Goal: Task Accomplishment & Management: Manage account settings

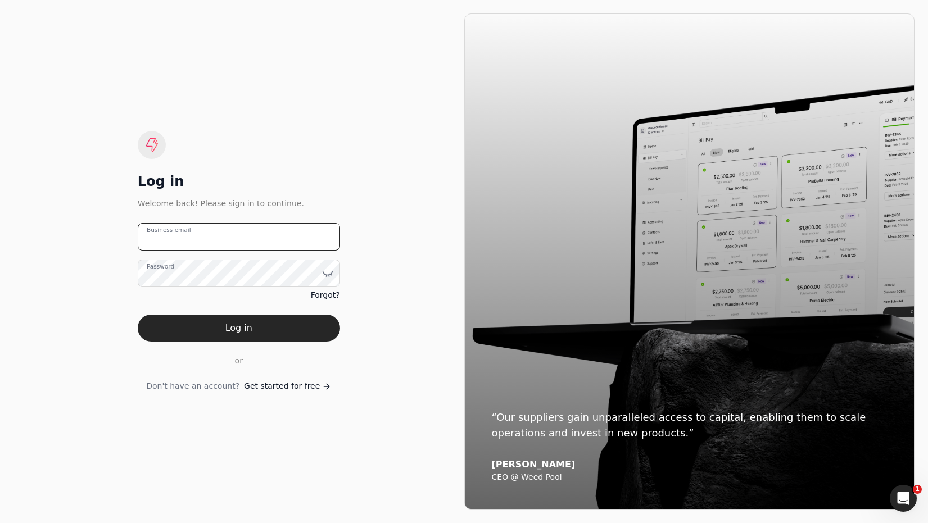
click at [201, 237] on email "Business email" at bounding box center [239, 237] width 202 height 28
type email "[EMAIL_ADDRESS][DOMAIN_NAME]"
drag, startPoint x: 297, startPoint y: 331, endPoint x: 343, endPoint y: 306, distance: 51.8
click at [297, 331] on button "Log in" at bounding box center [239, 328] width 202 height 27
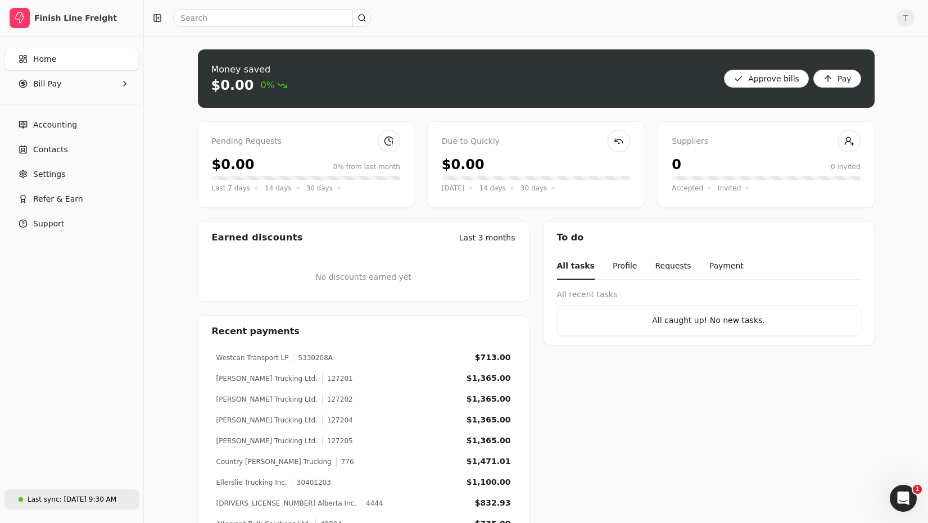
click at [80, 501] on div "Aug 20, 9:30 AM" at bounding box center [89, 499] width 53 height 10
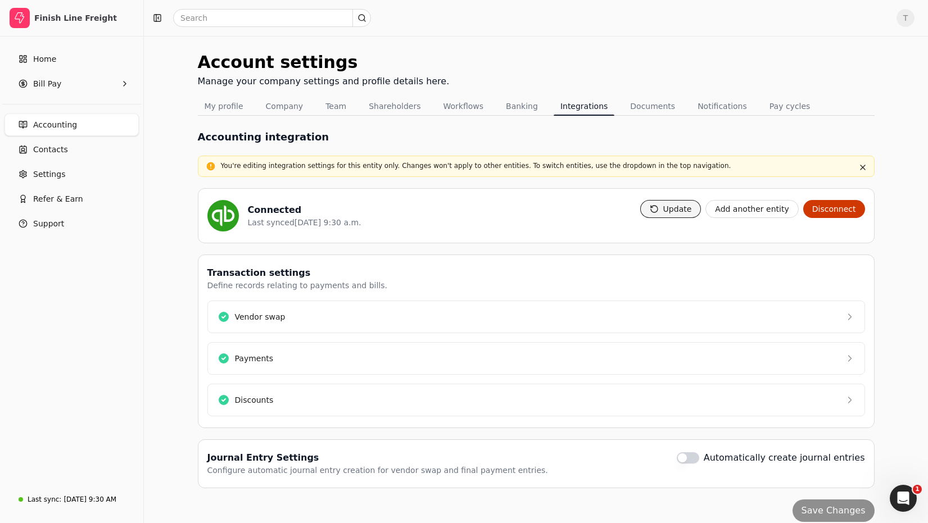
click at [694, 203] on button "Update" at bounding box center [670, 209] width 61 height 18
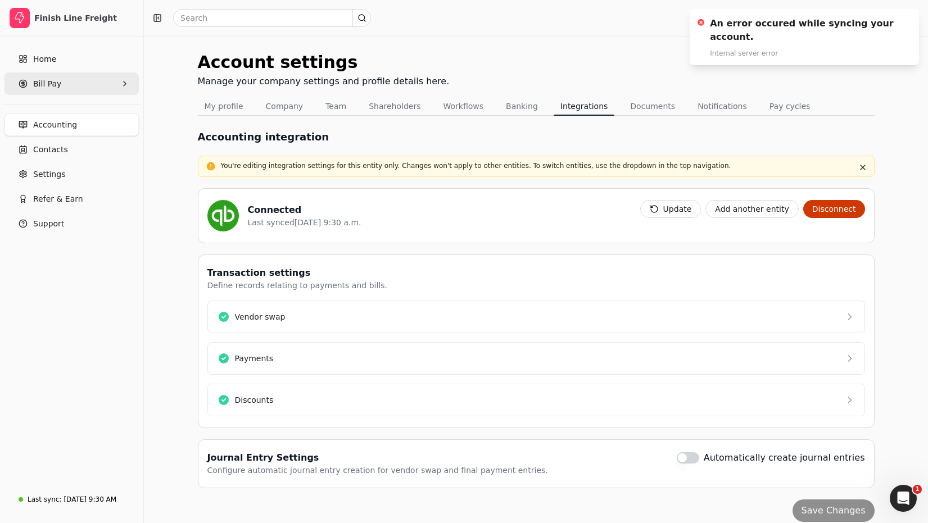
click at [69, 78] on Pay "Bill Pay" at bounding box center [71, 83] width 134 height 22
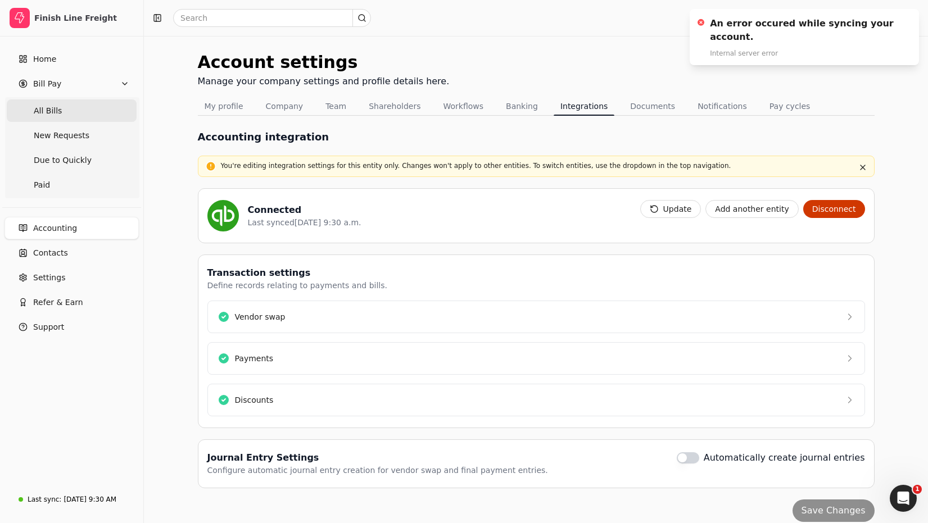
click at [60, 107] on Bills "All Bills" at bounding box center [72, 110] width 130 height 22
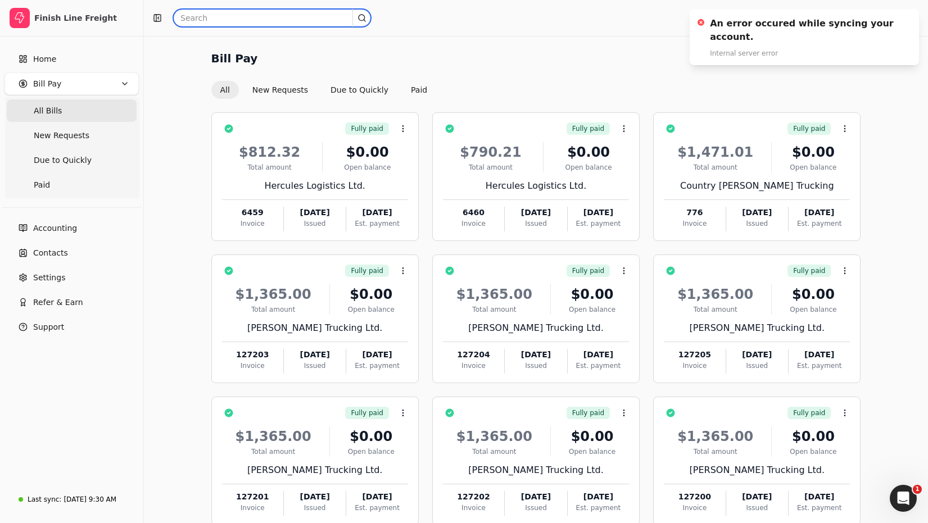
click at [270, 19] on input "text" at bounding box center [272, 18] width 198 height 18
type input "Quickly"
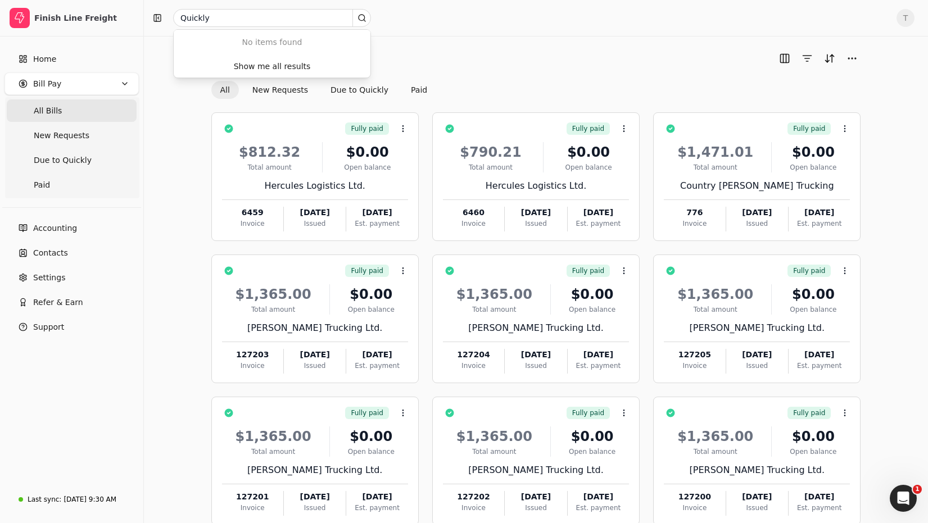
drag, startPoint x: 443, startPoint y: 44, endPoint x: 264, endPoint y: 28, distance: 179.4
click at [442, 44] on div "Bill Pay All New Requests Due to Quickly Paid Fully paid Context Menu Button $8…" at bounding box center [536, 312] width 784 height 552
click at [71, 109] on Bills "All Bills" at bounding box center [72, 110] width 130 height 22
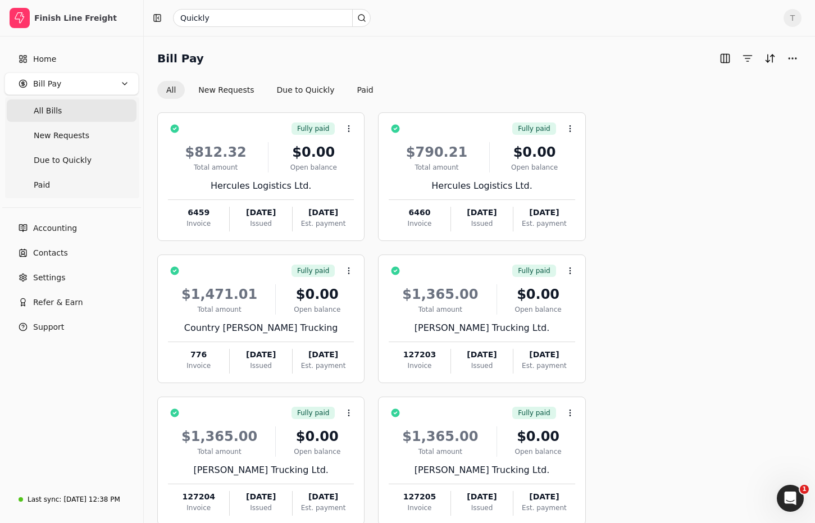
click at [787, 21] on span "T" at bounding box center [793, 18] width 18 height 18
drag, startPoint x: 449, startPoint y: 51, endPoint x: 272, endPoint y: 48, distance: 177.6
click at [447, 51] on div "Bill Pay" at bounding box center [479, 58] width 644 height 18
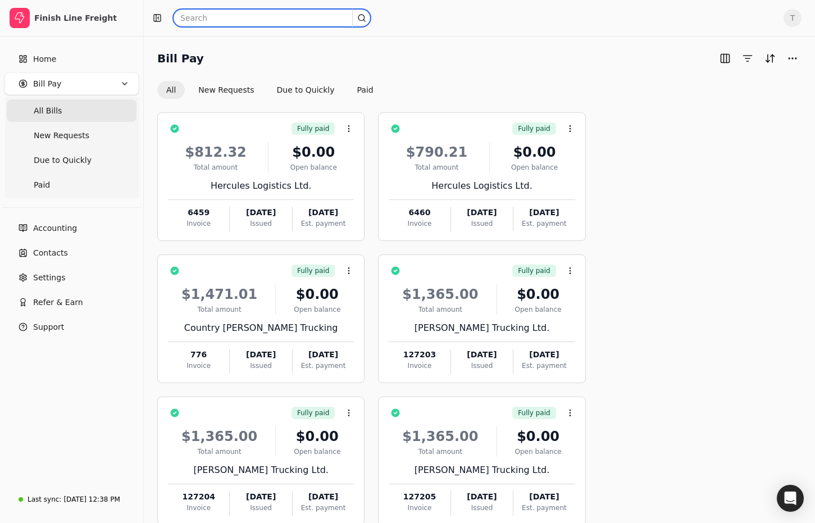
click at [245, 20] on input "text" at bounding box center [272, 18] width 198 height 18
type input "quickly"
click at [225, 16] on input "quickly" at bounding box center [272, 18] width 198 height 18
click at [231, 20] on input "quickly" at bounding box center [272, 18] width 198 height 18
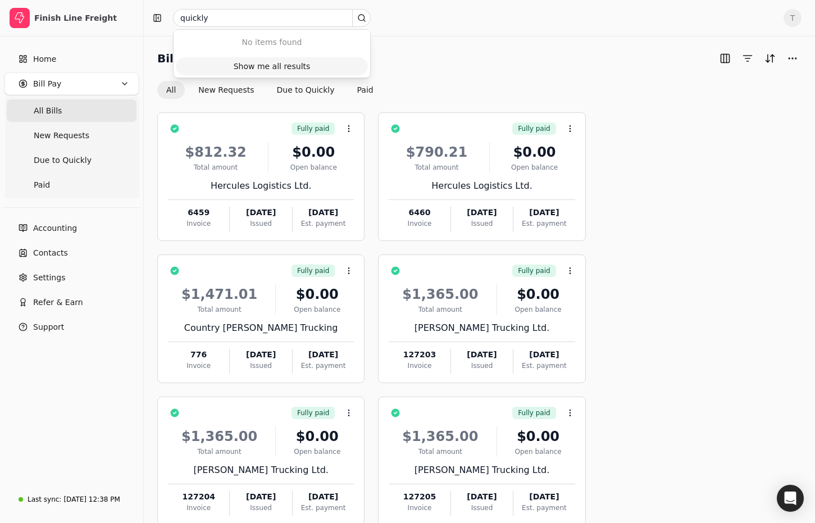
click at [272, 66] on div "Show me all results" at bounding box center [272, 67] width 77 height 12
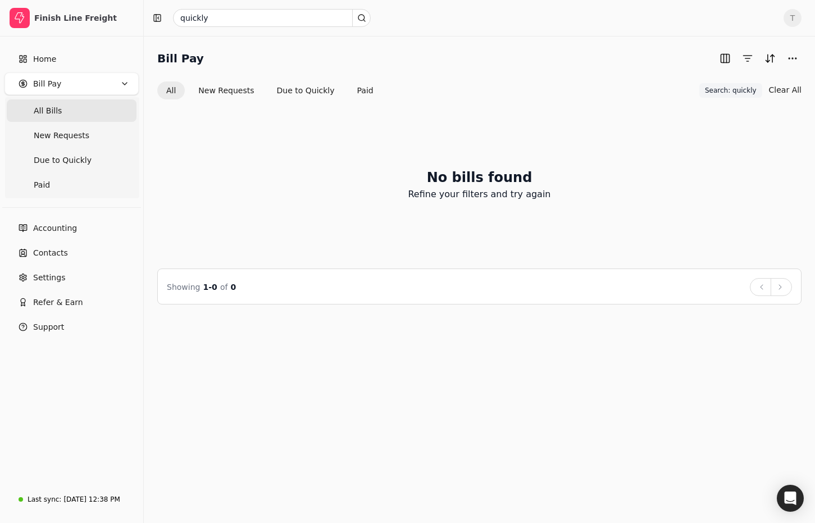
click at [61, 107] on Bills "All Bills" at bounding box center [72, 110] width 130 height 22
click at [65, 83] on Pay "Bill Pay" at bounding box center [71, 83] width 134 height 22
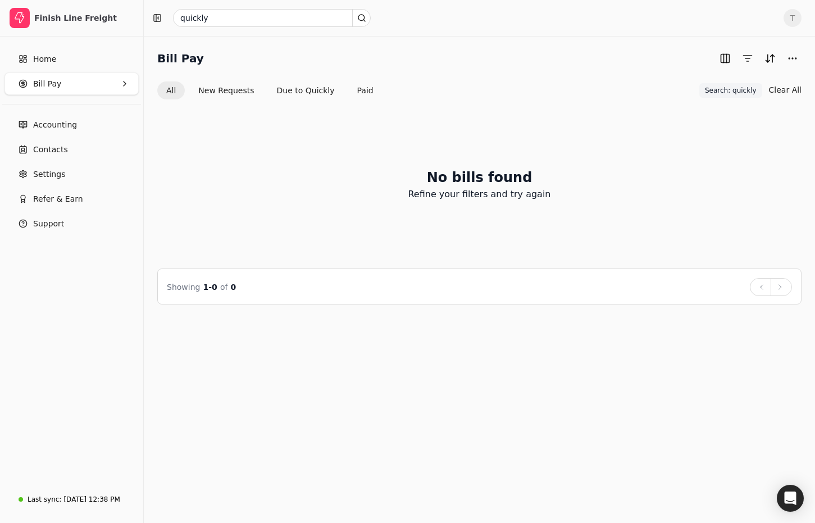
click at [85, 90] on Pay "Bill Pay" at bounding box center [71, 83] width 134 height 22
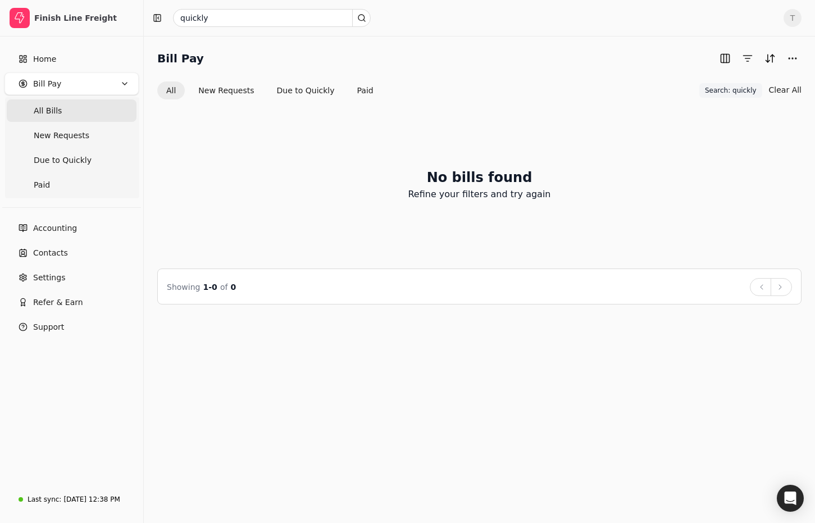
click at [68, 111] on Bills "All Bills" at bounding box center [72, 110] width 130 height 22
click at [83, 503] on div "[DATE] 12:38 PM" at bounding box center [91, 499] width 56 height 10
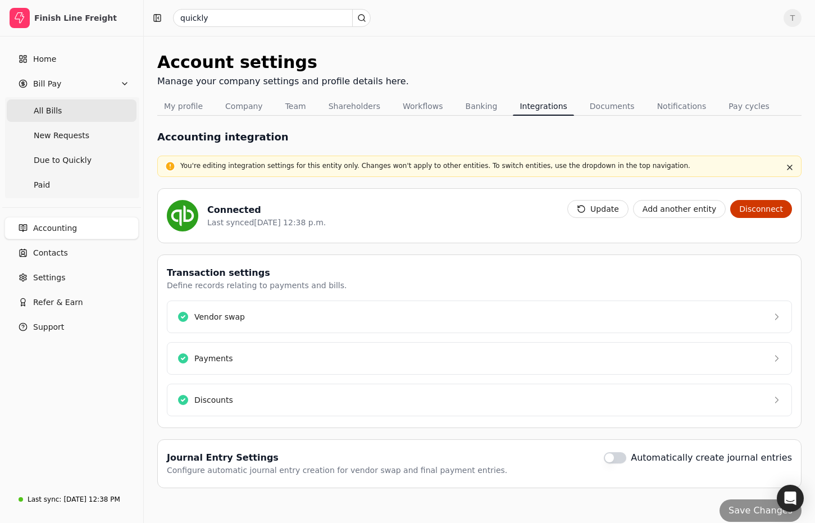
click at [48, 112] on span "All Bills" at bounding box center [48, 111] width 28 height 12
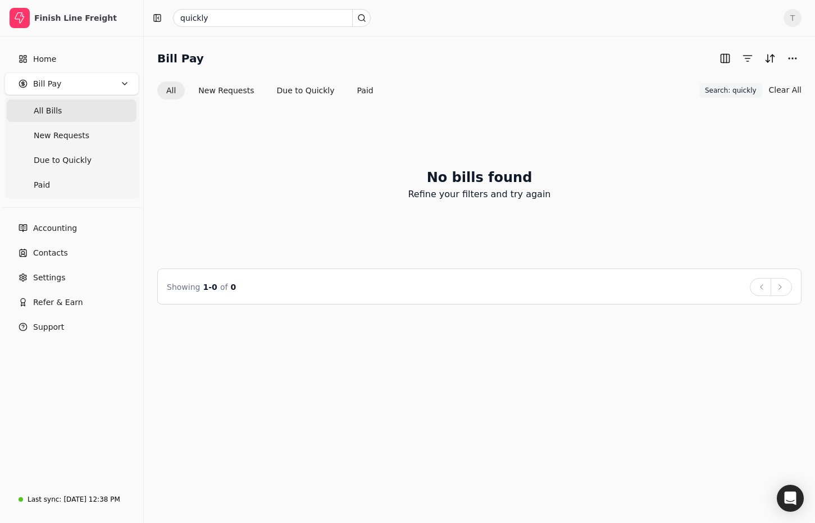
drag, startPoint x: 730, startPoint y: 88, endPoint x: 756, endPoint y: 90, distance: 25.9
click at [730, 88] on span "Search: quickly" at bounding box center [731, 90] width 52 height 10
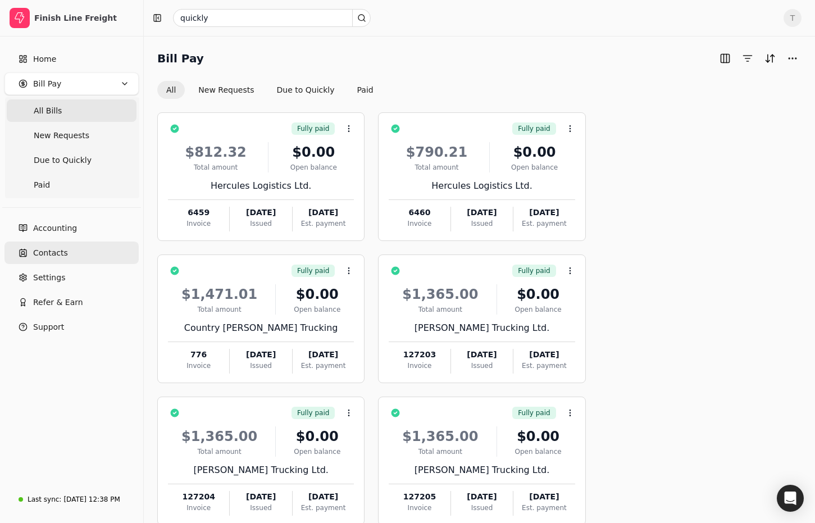
click at [56, 248] on span "Contacts" at bounding box center [50, 253] width 35 height 12
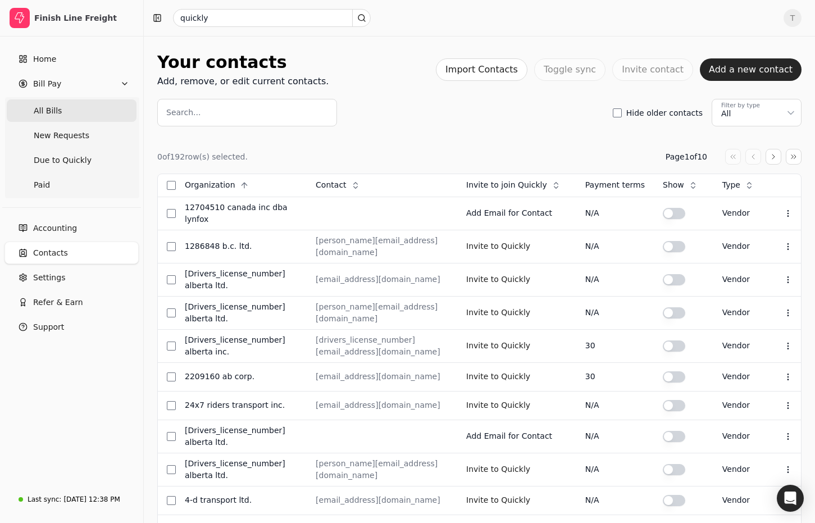
drag, startPoint x: 69, startPoint y: 100, endPoint x: 85, endPoint y: 101, distance: 15.7
click at [69, 100] on Bills "All Bills" at bounding box center [72, 110] width 130 height 22
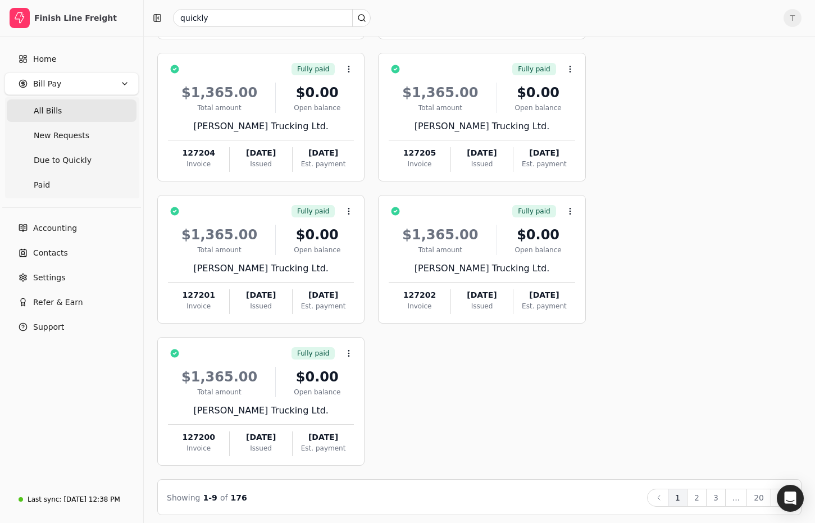
scroll to position [343, 0]
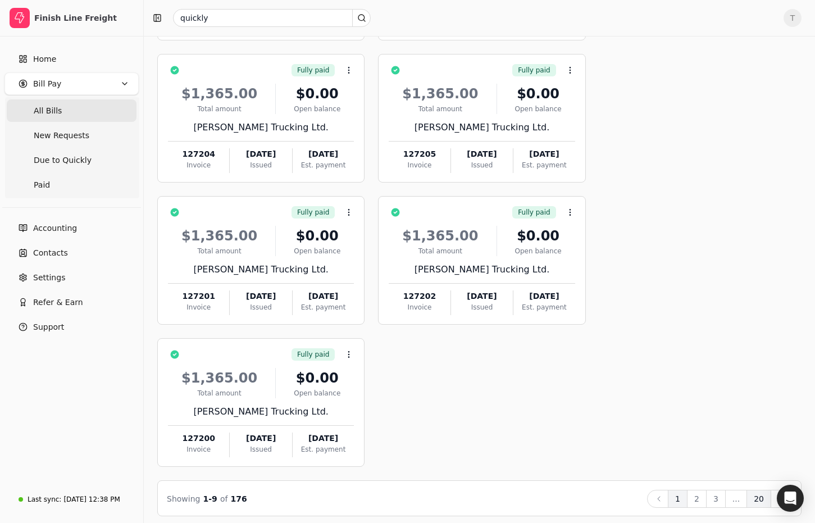
click at [755, 496] on button "20" at bounding box center [759, 499] width 25 height 18
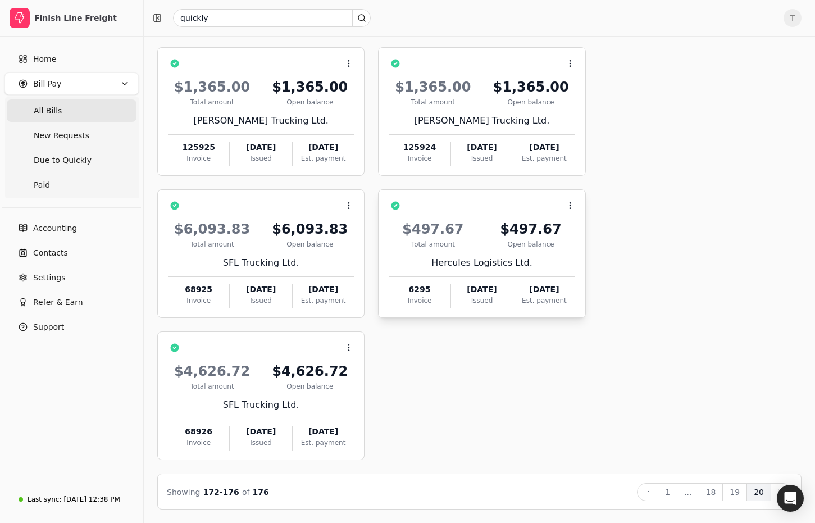
scroll to position [0, 0]
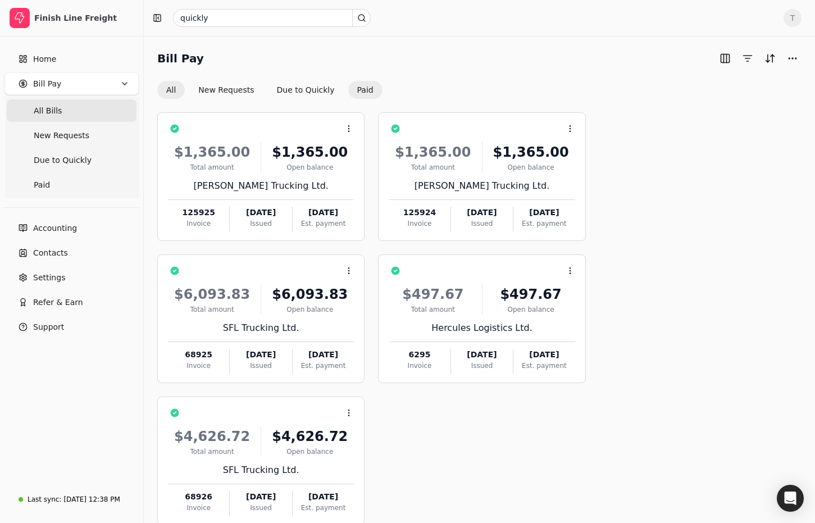
click at [356, 85] on button "Paid" at bounding box center [365, 90] width 34 height 18
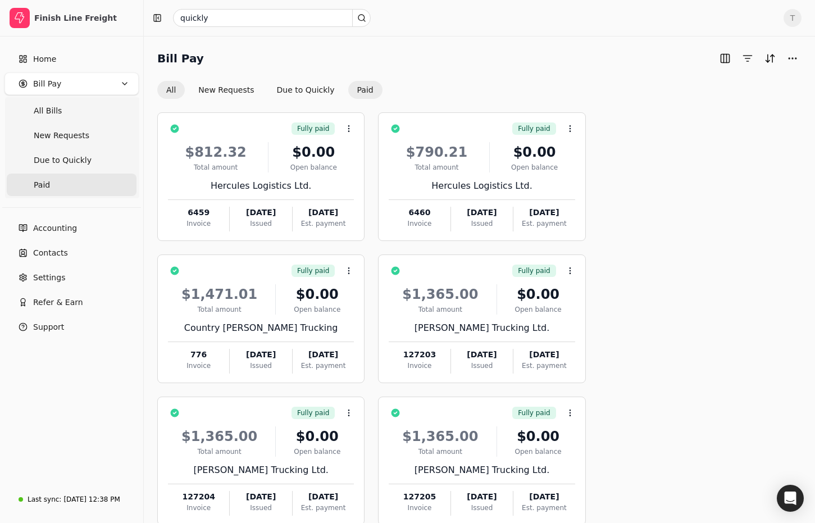
click at [162, 83] on button "All" at bounding box center [171, 90] width 28 height 18
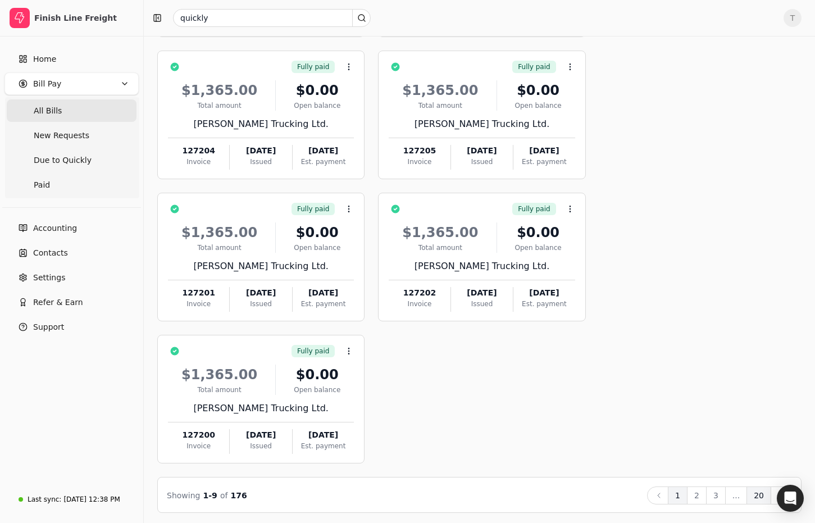
click at [761, 492] on button "20" at bounding box center [759, 496] width 25 height 18
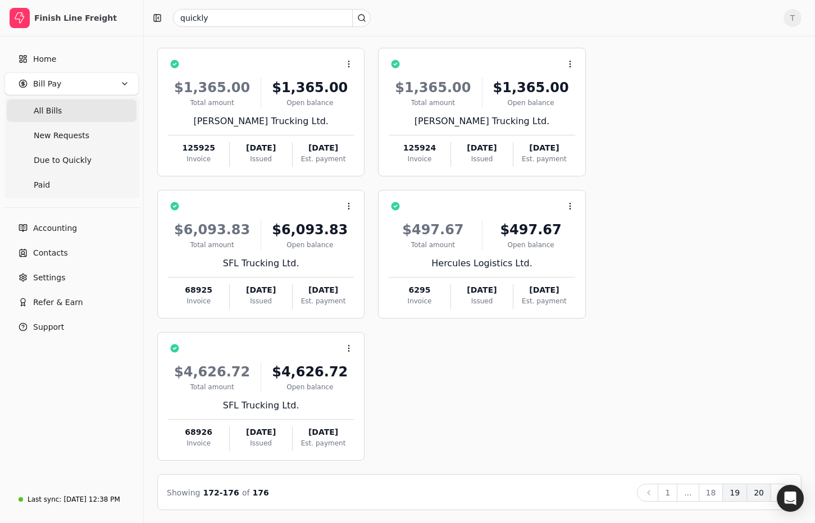
scroll to position [63, 0]
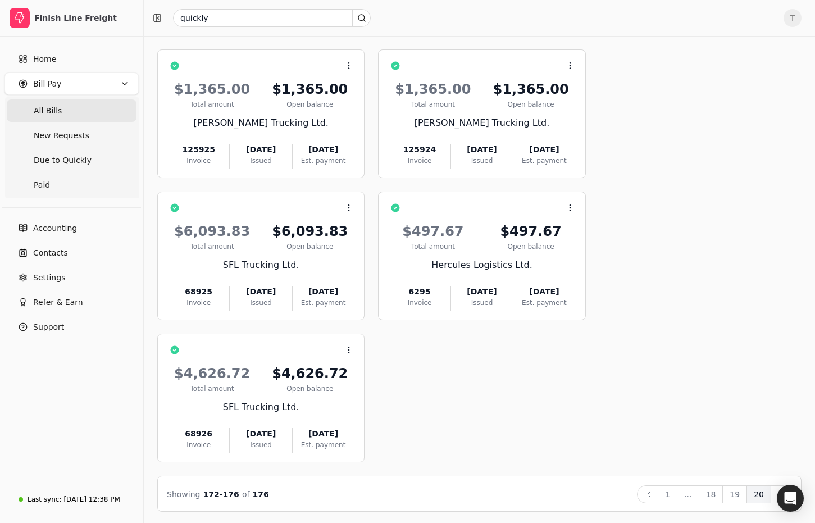
click at [739, 495] on button "19" at bounding box center [735, 494] width 25 height 18
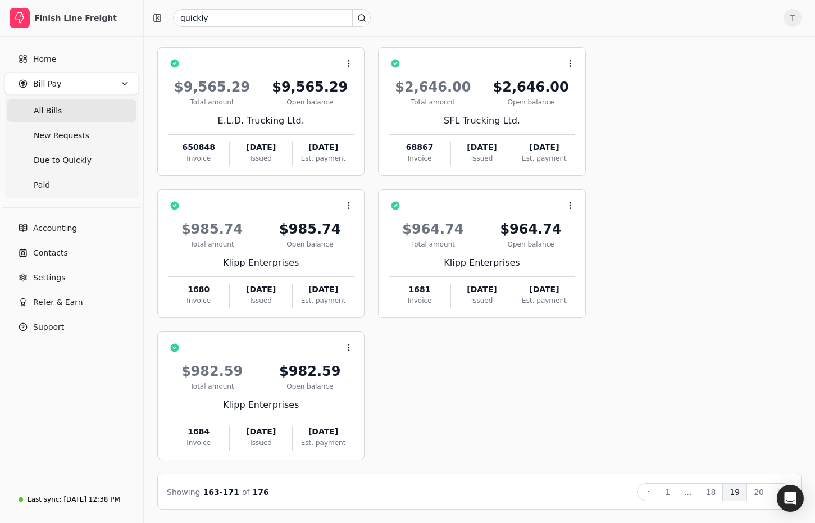
scroll to position [348, 0]
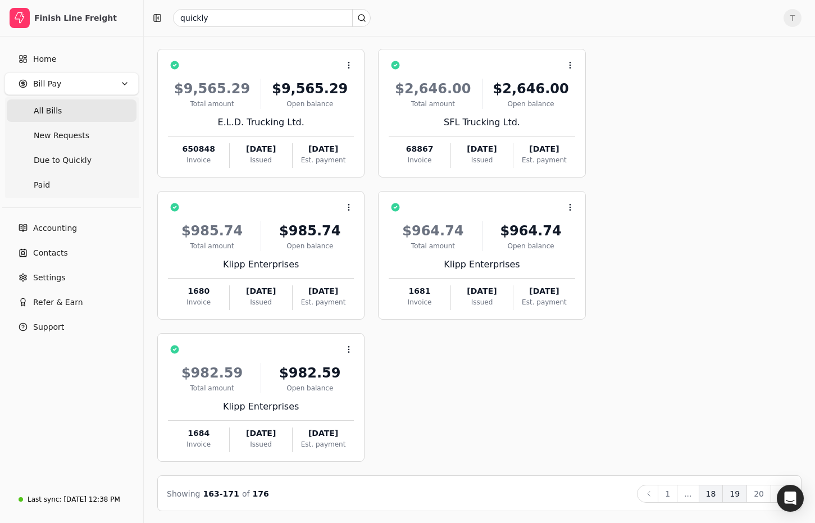
drag, startPoint x: 715, startPoint y: 493, endPoint x: 707, endPoint y: 377, distance: 116.6
click at [715, 493] on button "18" at bounding box center [711, 494] width 25 height 18
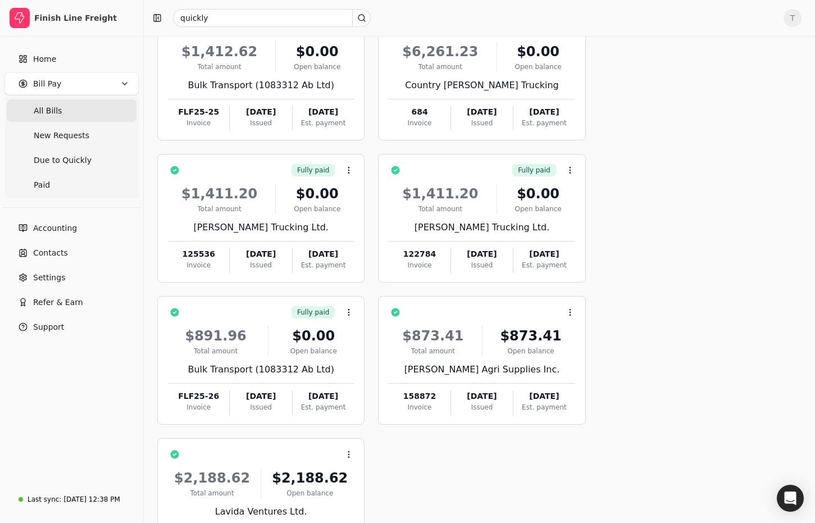
scroll to position [349, 0]
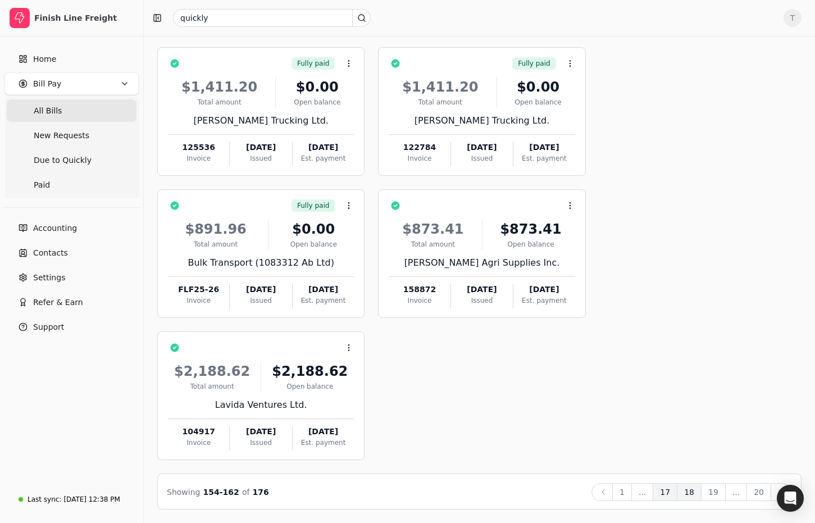
click at [670, 493] on button "17" at bounding box center [665, 492] width 25 height 18
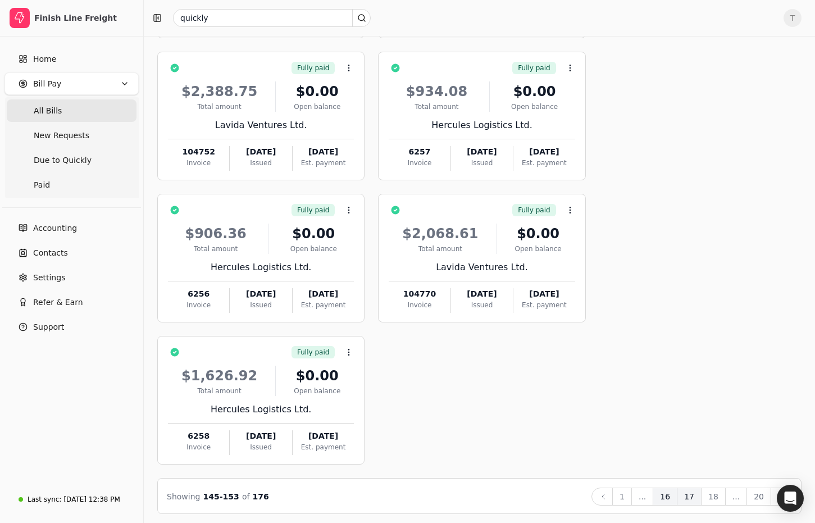
scroll to position [347, 0]
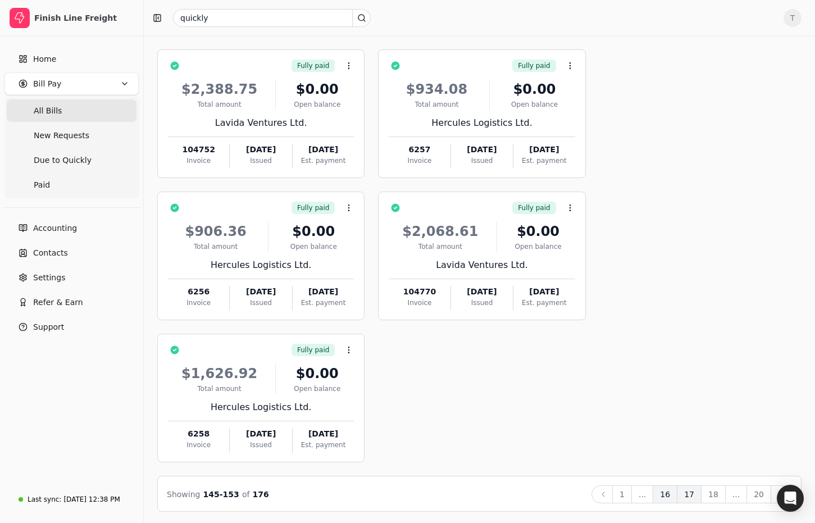
drag, startPoint x: 673, startPoint y: 493, endPoint x: 671, endPoint y: 487, distance: 5.9
click at [673, 493] on button "16" at bounding box center [665, 494] width 25 height 18
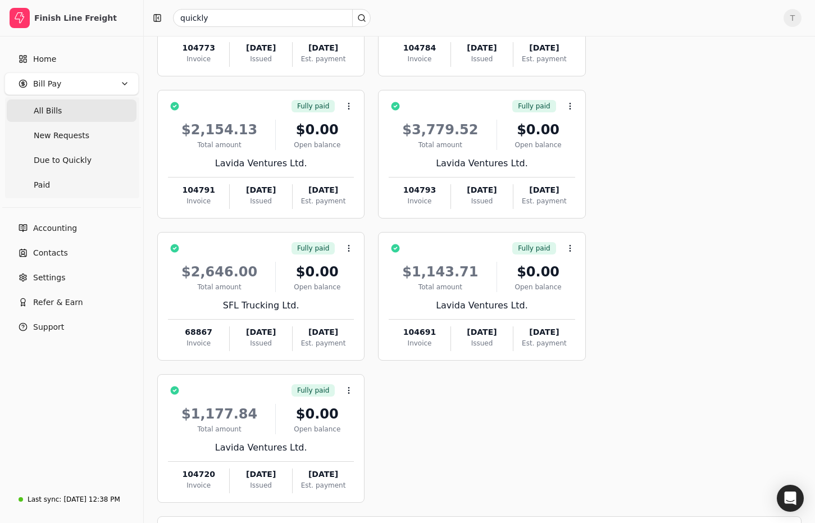
scroll to position [349, 0]
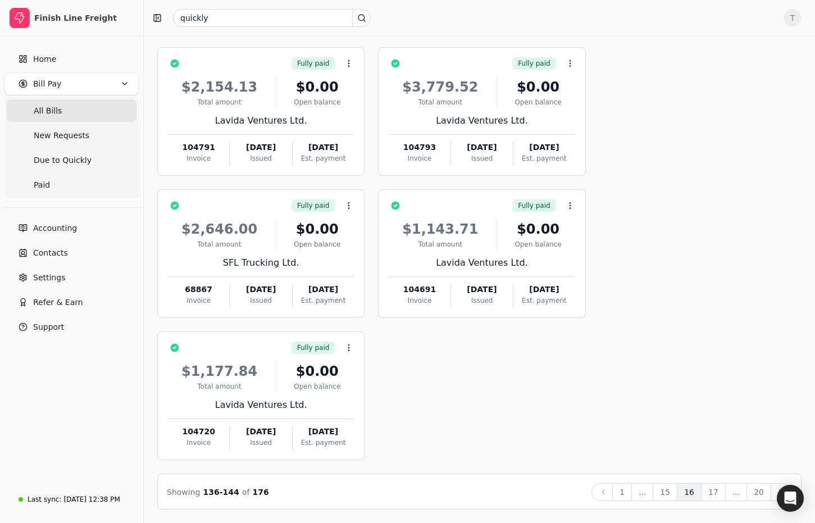
click at [675, 487] on button "15" at bounding box center [665, 492] width 25 height 18
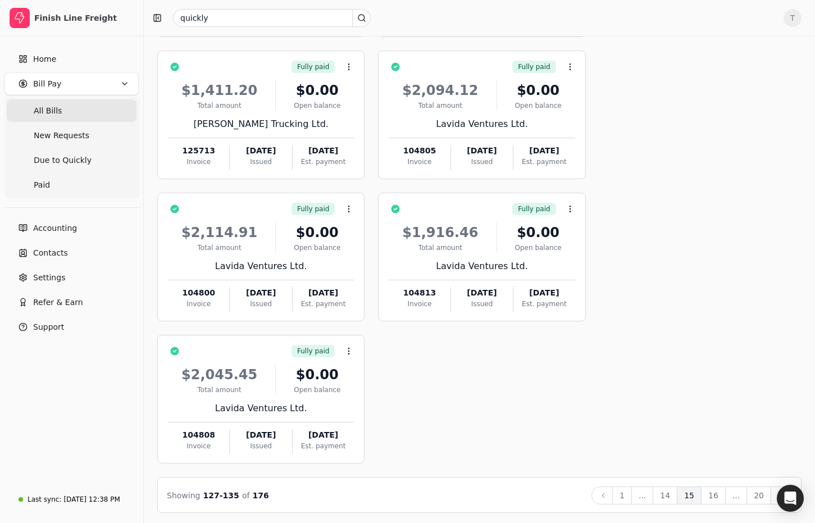
scroll to position [337, 0]
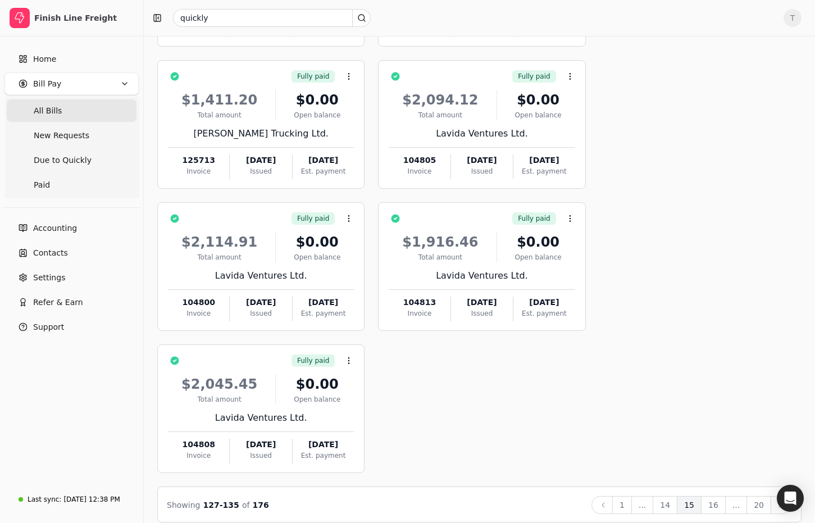
drag, startPoint x: 674, startPoint y: 497, endPoint x: 657, endPoint y: 473, distance: 29.6
click at [674, 497] on button "14" at bounding box center [665, 505] width 25 height 18
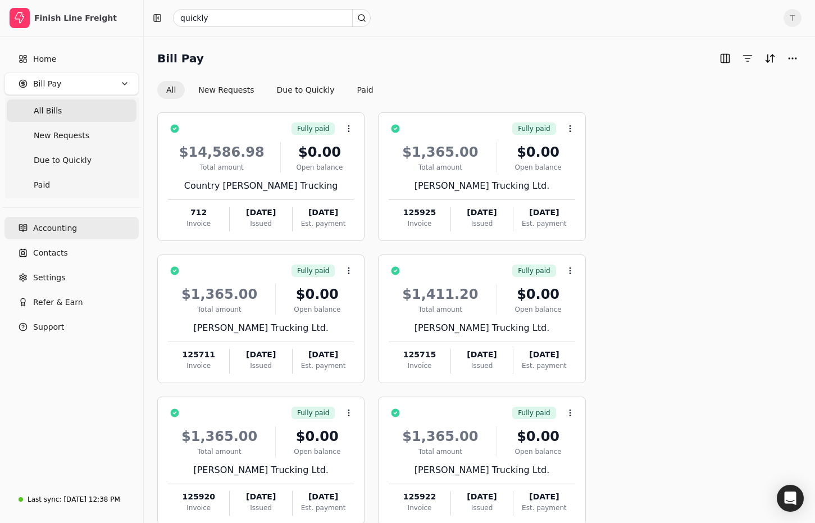
click at [49, 226] on span "Accounting" at bounding box center [55, 228] width 44 height 12
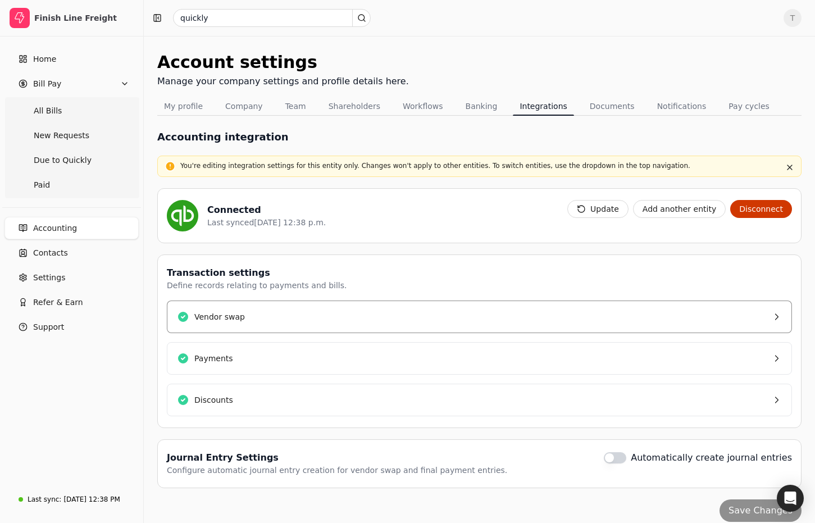
click at [365, 311] on button "Vendor swap" at bounding box center [479, 317] width 625 height 33
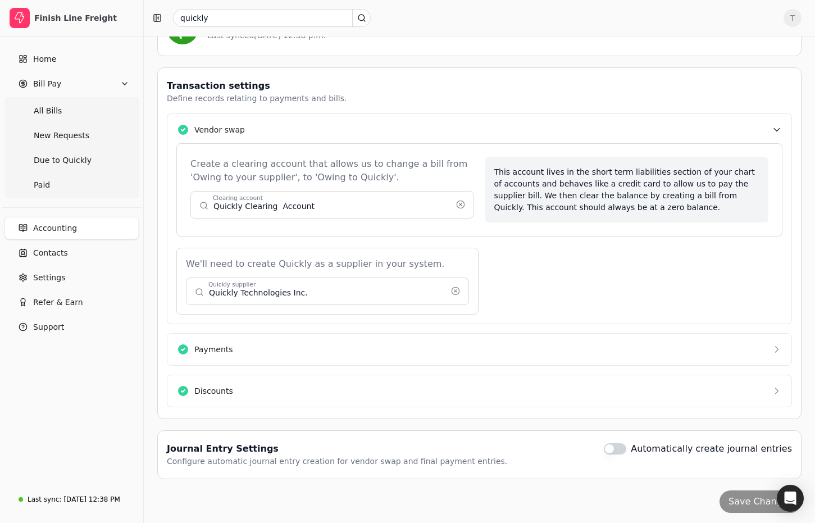
scroll to position [190, 0]
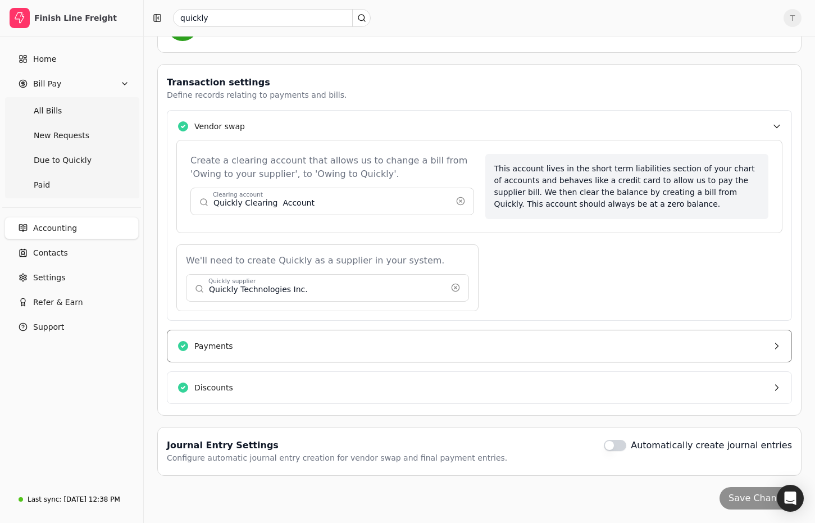
click at [392, 356] on button "Payments" at bounding box center [479, 346] width 625 height 33
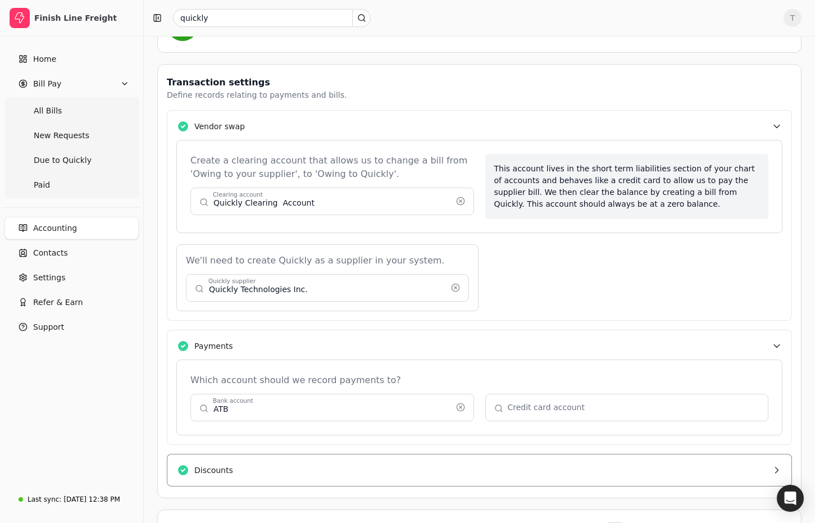
click at [318, 471] on button "Discounts" at bounding box center [479, 470] width 625 height 33
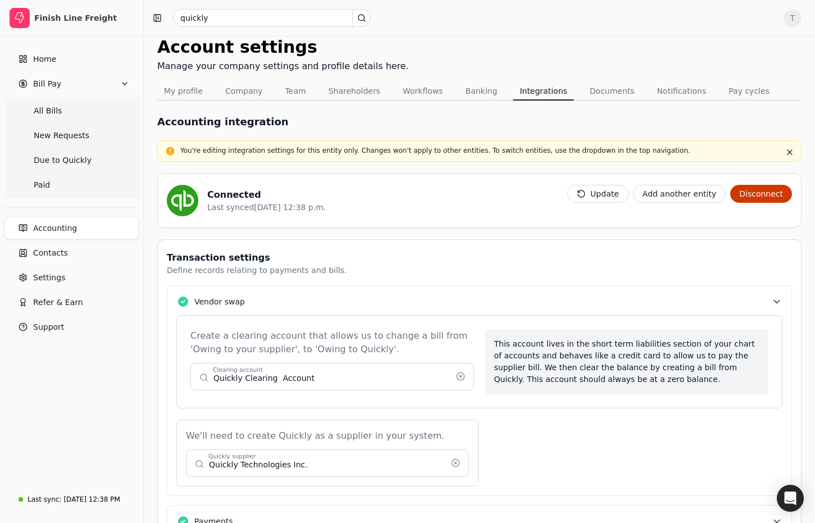
scroll to position [0, 0]
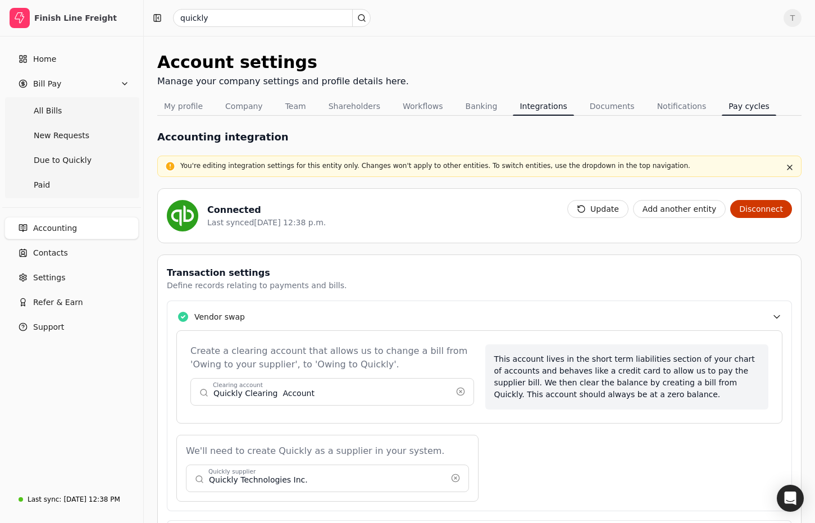
click at [733, 103] on button "Pay cycles" at bounding box center [749, 106] width 54 height 18
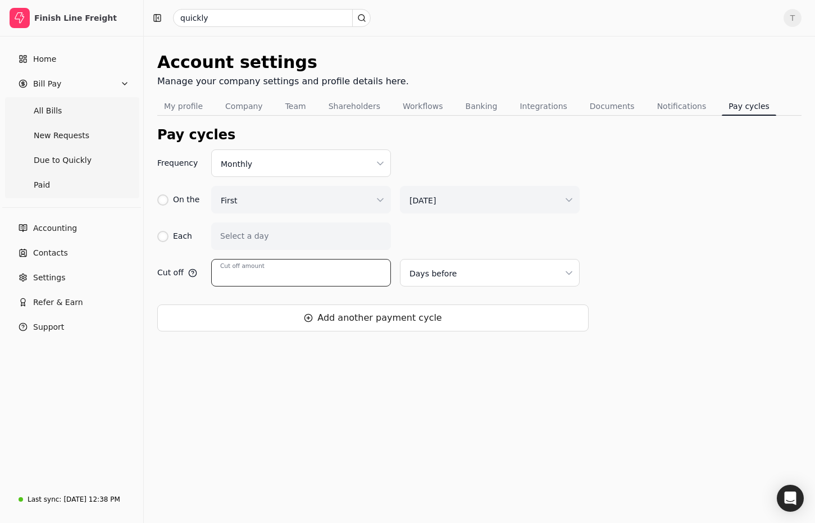
click at [325, 267] on input "Cut off amount" at bounding box center [301, 273] width 180 height 28
click at [323, 271] on input "Cut off amount" at bounding box center [301, 273] width 180 height 28
type input "2"
drag, startPoint x: 767, startPoint y: 505, endPoint x: 526, endPoint y: 384, distance: 269.6
click at [767, 505] on button "Save" at bounding box center [777, 503] width 40 height 22
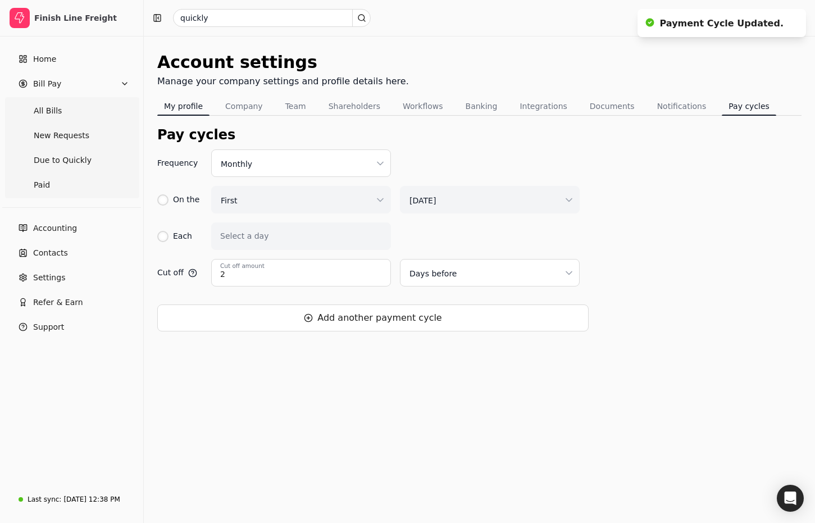
click at [190, 104] on button "My profile" at bounding box center [183, 106] width 52 height 18
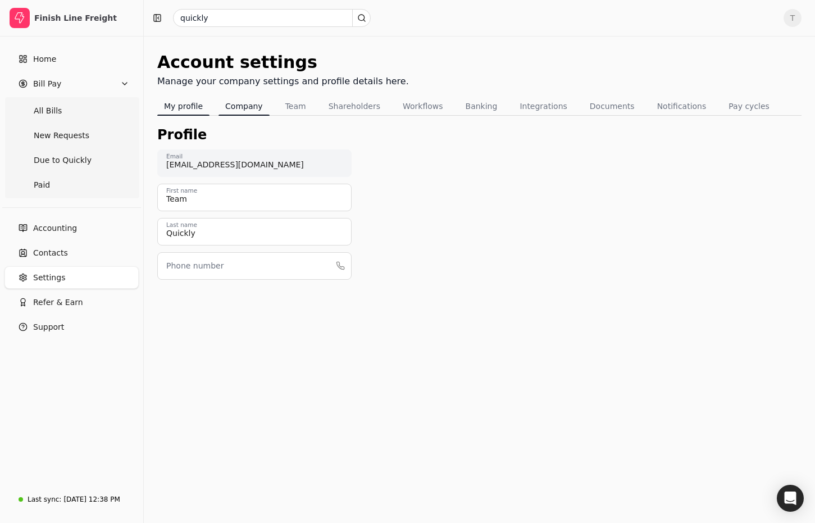
click at [234, 100] on button "Company" at bounding box center [244, 106] width 51 height 18
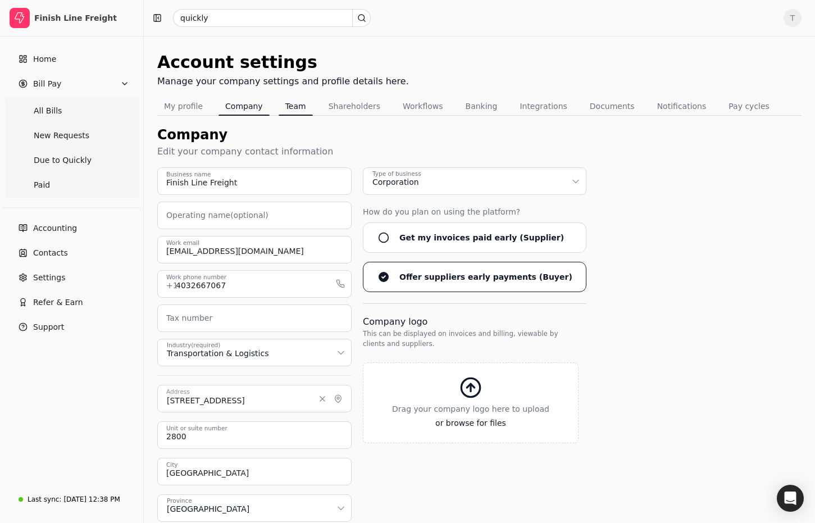
click at [298, 102] on button "Team" at bounding box center [296, 106] width 34 height 18
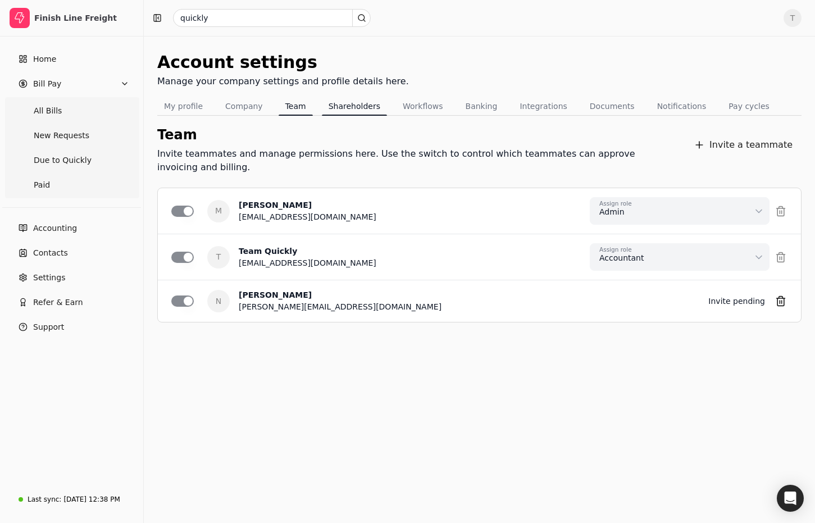
click at [347, 107] on button "Shareholders" at bounding box center [354, 106] width 65 height 18
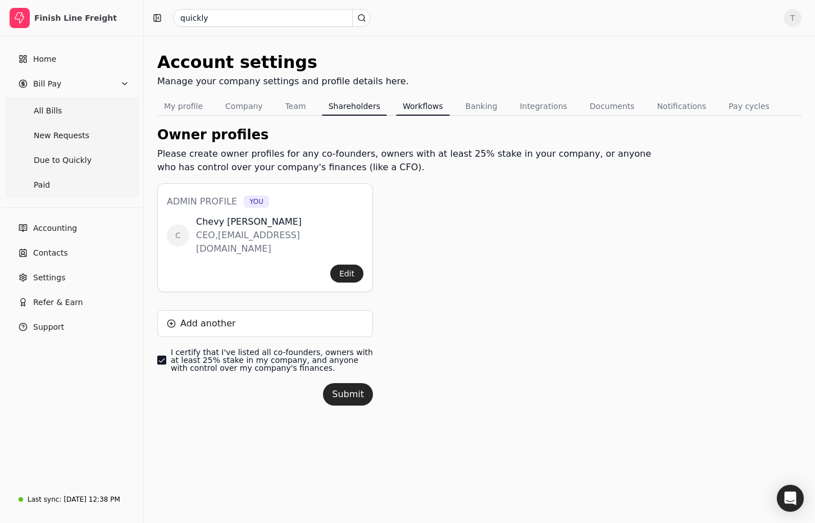
click at [419, 110] on button "Workflows" at bounding box center [423, 106] width 54 height 18
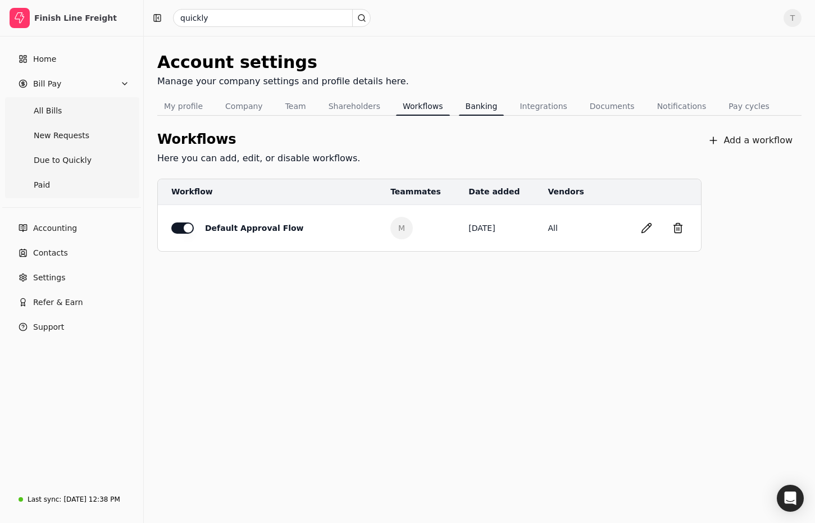
click at [474, 104] on button "Banking" at bounding box center [482, 106] width 46 height 18
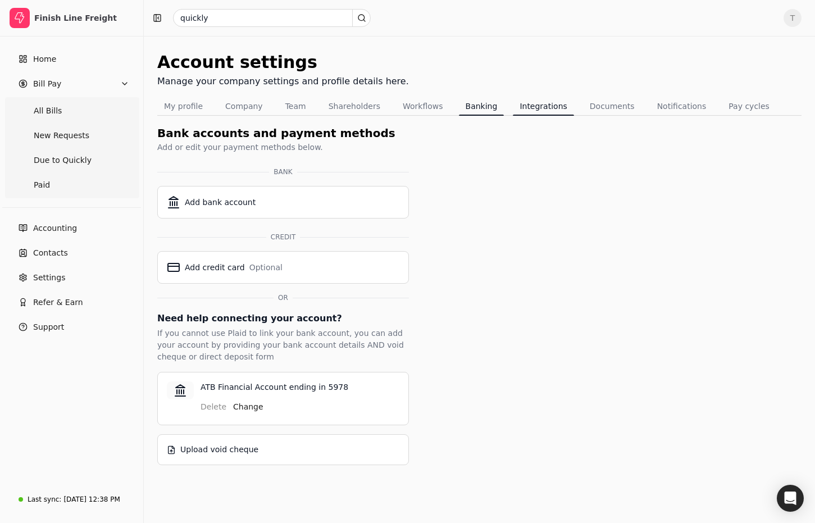
click at [538, 108] on button "Integrations" at bounding box center [543, 106] width 61 height 18
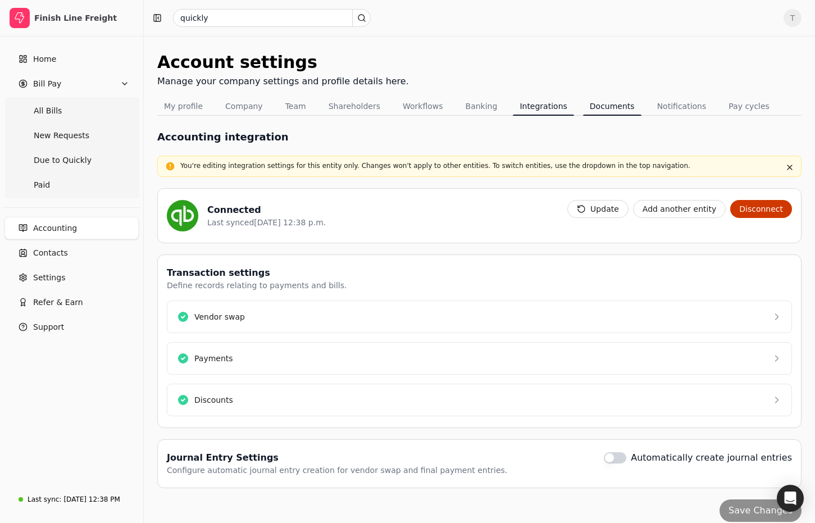
click at [594, 108] on button "Documents" at bounding box center [612, 106] width 58 height 18
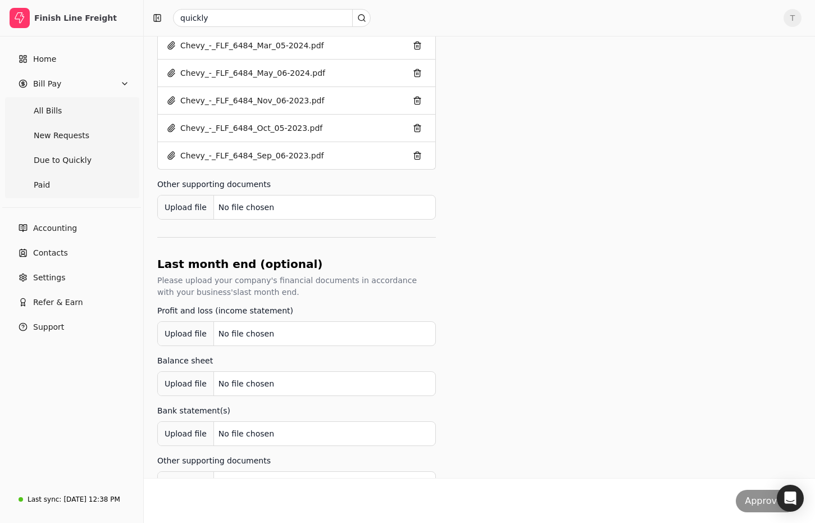
scroll to position [612, 0]
click at [75, 112] on Bills "All Bills" at bounding box center [72, 110] width 130 height 22
